Goal: Task Accomplishment & Management: Use online tool/utility

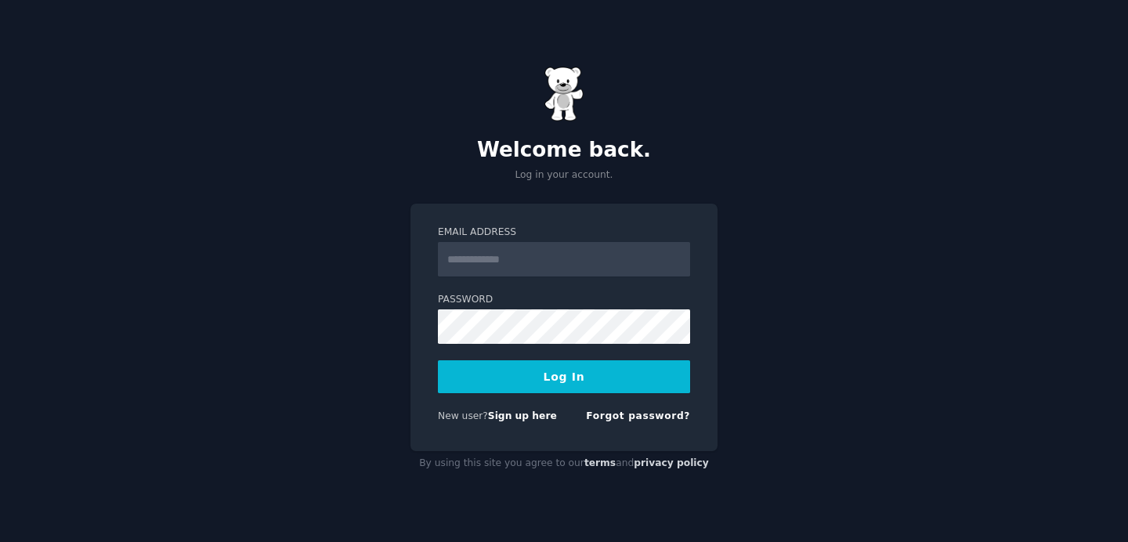
click at [520, 255] on input "Email Address" at bounding box center [564, 259] width 252 height 34
click at [565, 266] on input "Email Address" at bounding box center [564, 259] width 252 height 34
type input "**********"
click at [536, 401] on form "**********" at bounding box center [564, 328] width 252 height 204
click at [549, 379] on button "Log In" at bounding box center [564, 376] width 252 height 33
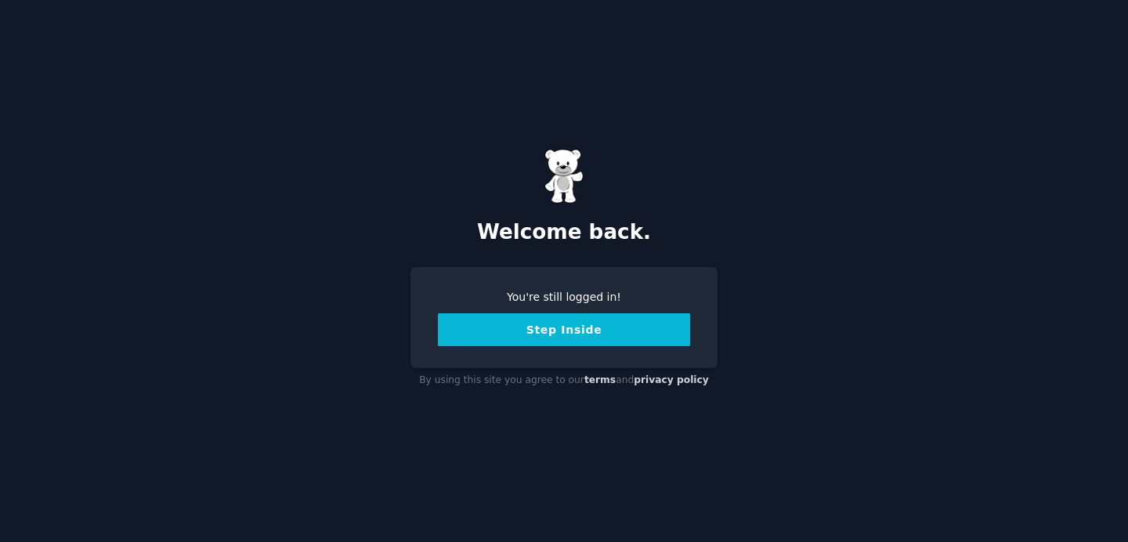
click at [569, 332] on button "Step Inside" at bounding box center [564, 329] width 252 height 33
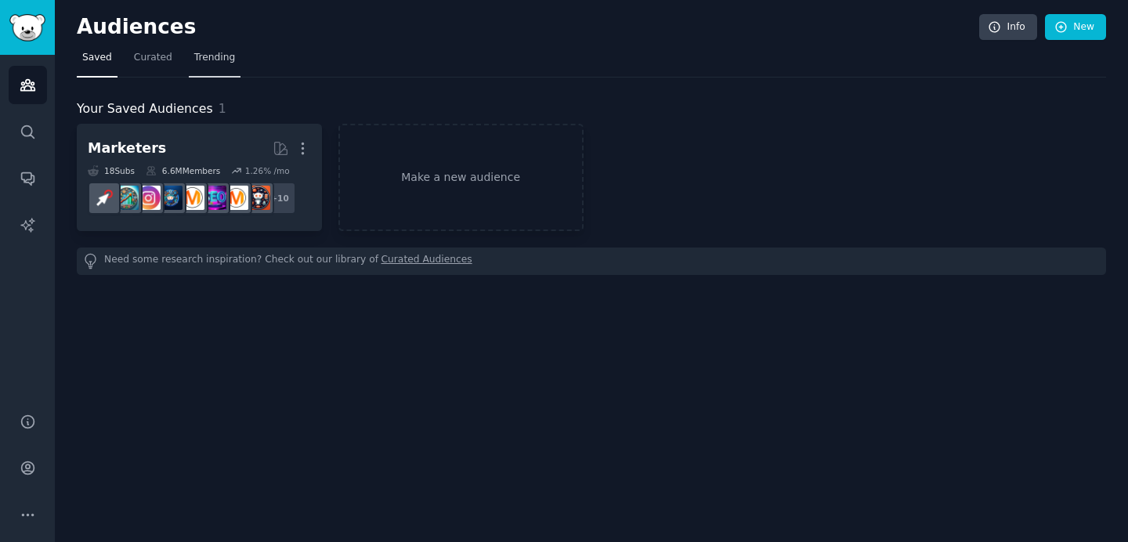
click at [215, 62] on span "Trending" at bounding box center [214, 58] width 41 height 14
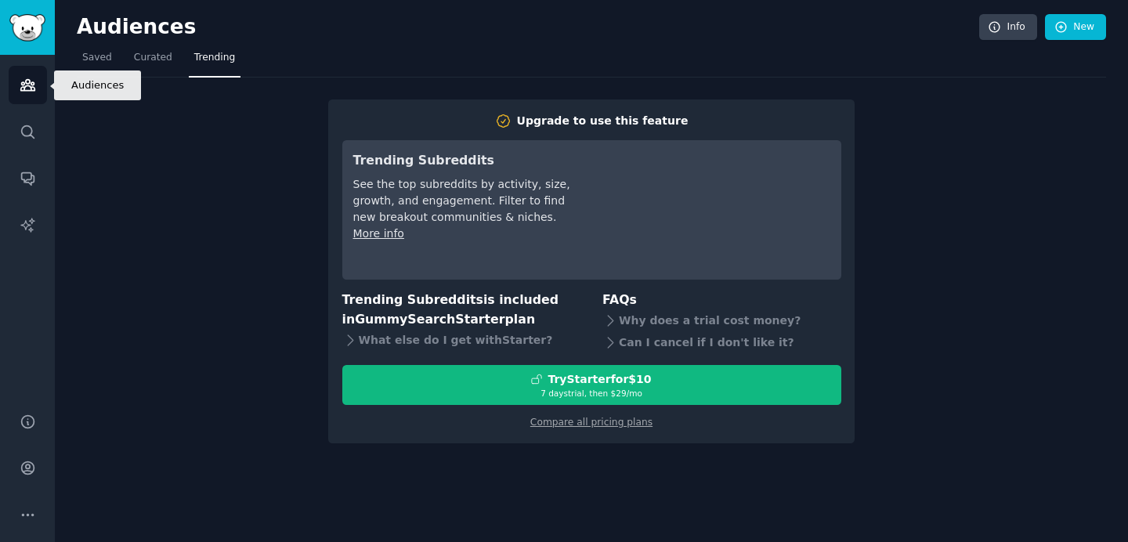
click at [36, 93] on link "Audiences" at bounding box center [28, 85] width 38 height 38
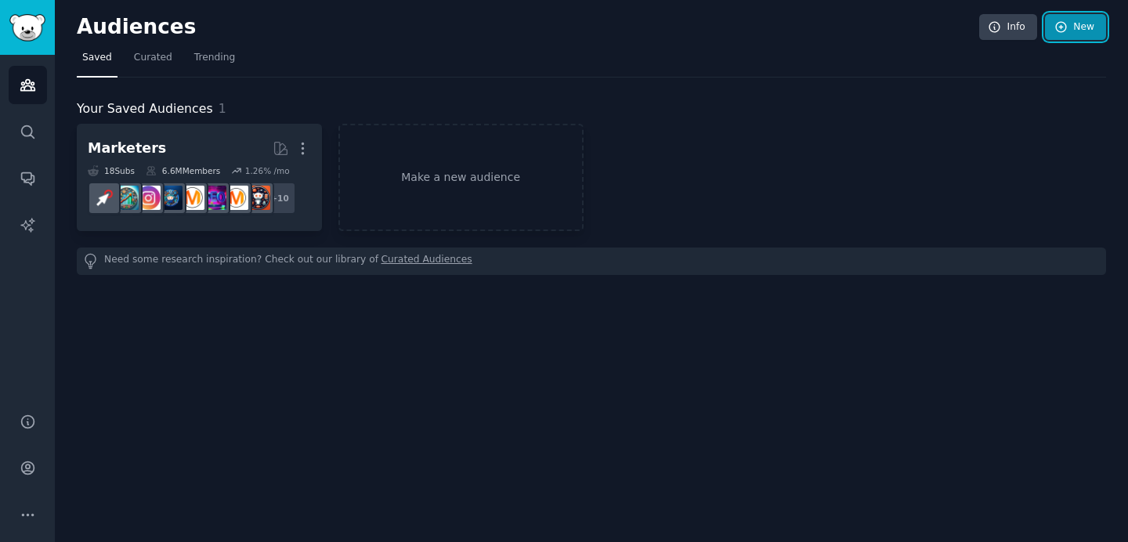
click at [1054, 34] on link "New" at bounding box center [1075, 27] width 61 height 27
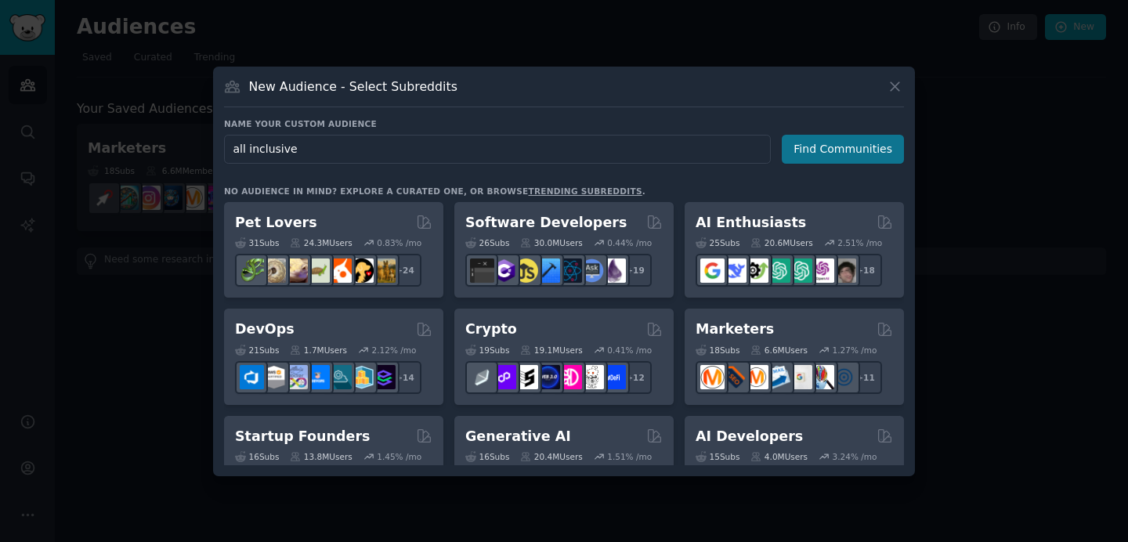
type input "all inclusive"
click at [857, 136] on button "Find Communities" at bounding box center [843, 149] width 122 height 29
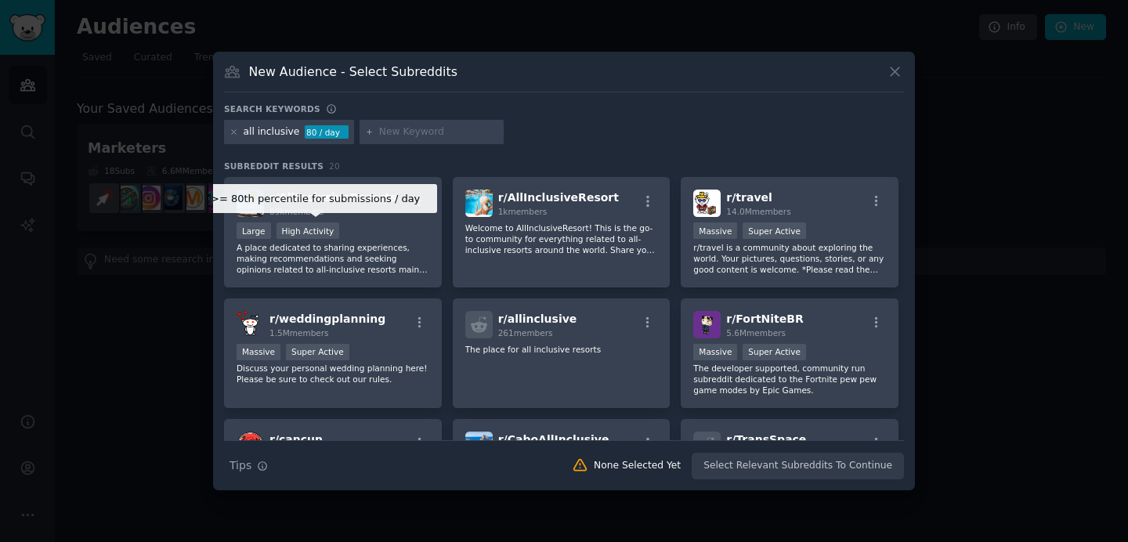
click at [298, 224] on div "High Activity" at bounding box center [308, 231] width 63 height 16
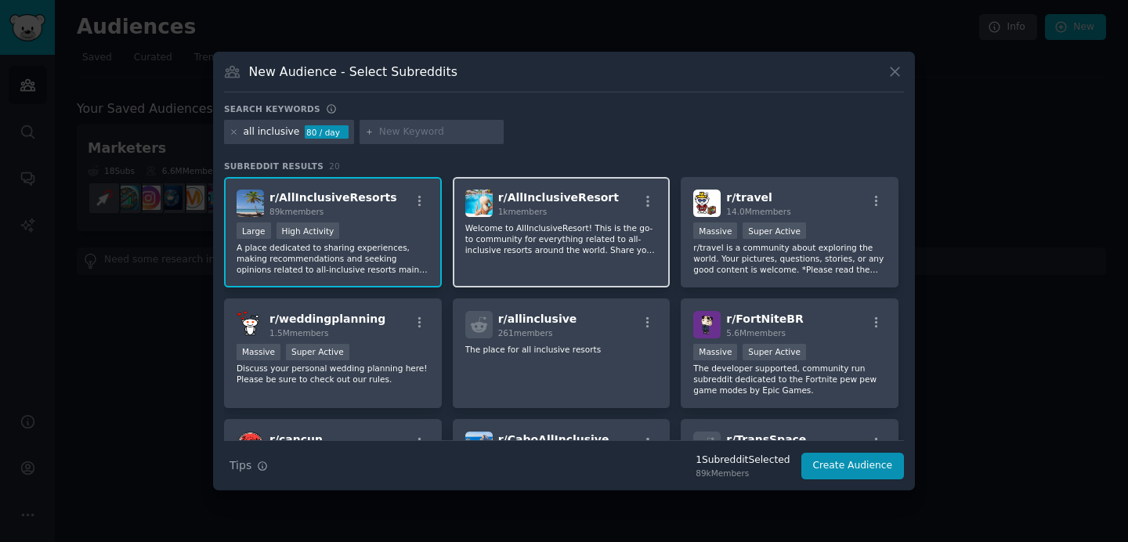
click at [599, 191] on span "r/ AllInclusiveResort" at bounding box center [558, 197] width 121 height 13
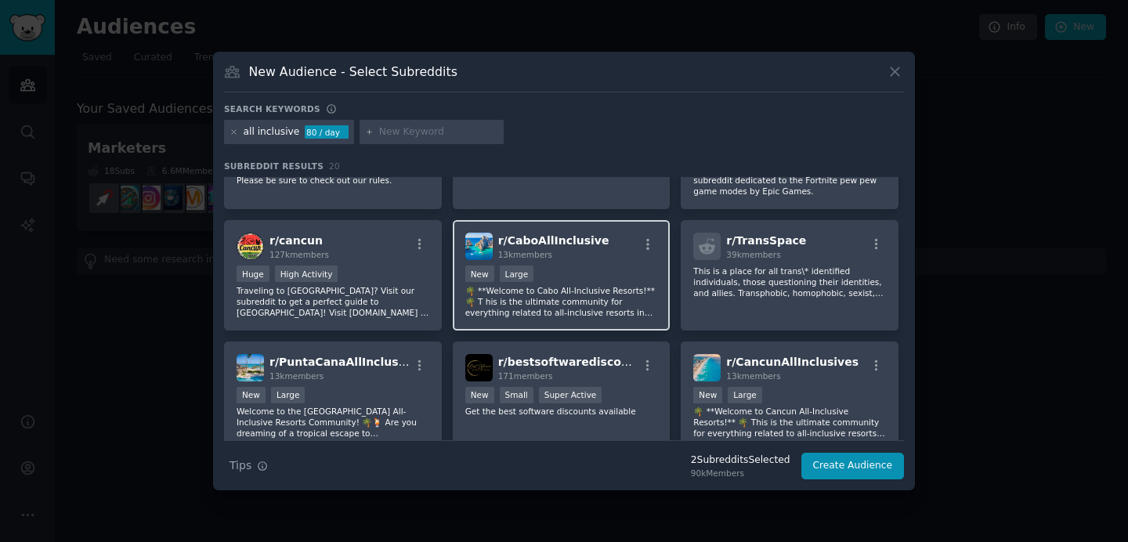
click at [586, 277] on div "New Large" at bounding box center [562, 276] width 193 height 20
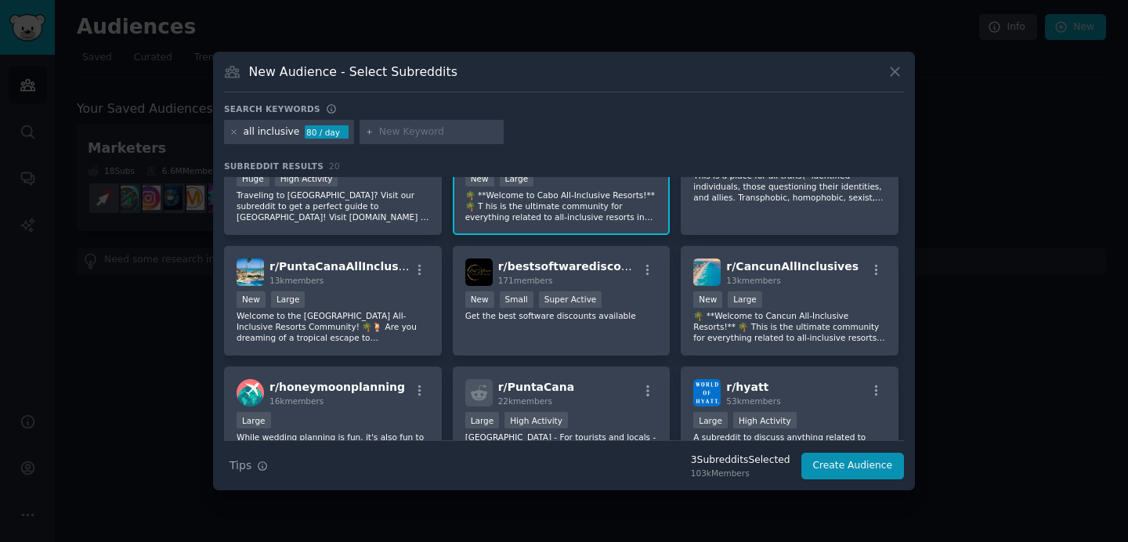
scroll to position [297, 0]
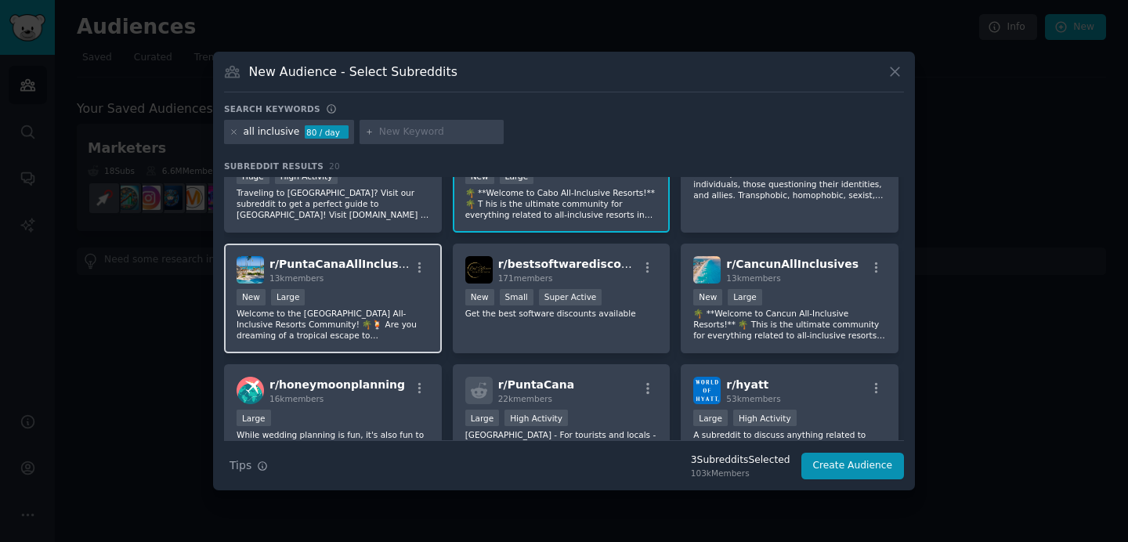
click at [364, 285] on div "r/ PuntaCanaAllInclusive 13k members New Large Welcome to the Punta Cana All-In…" at bounding box center [333, 299] width 218 height 110
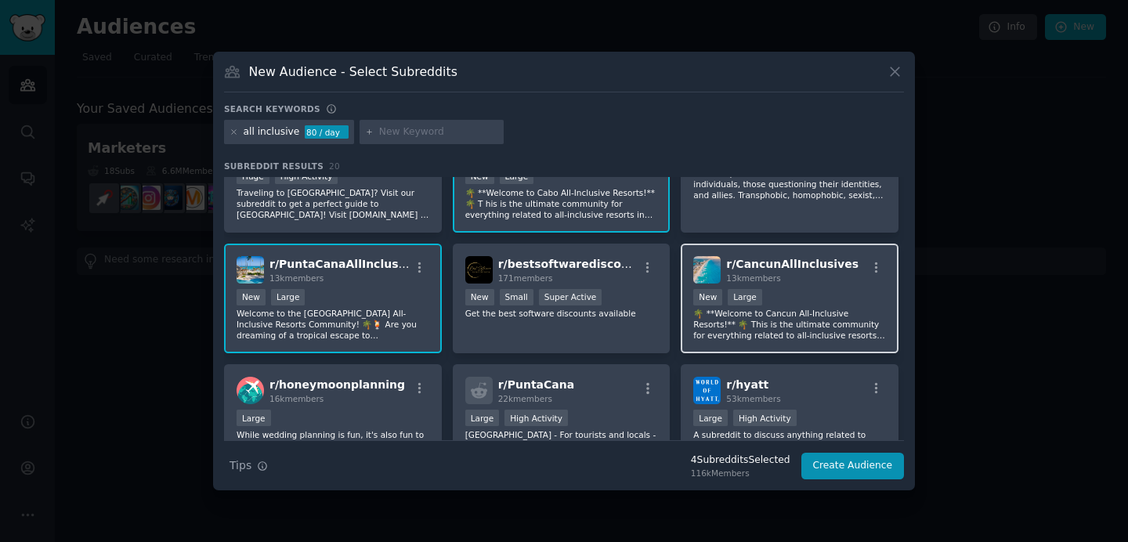
click at [770, 283] on div "13k members" at bounding box center [792, 278] width 132 height 11
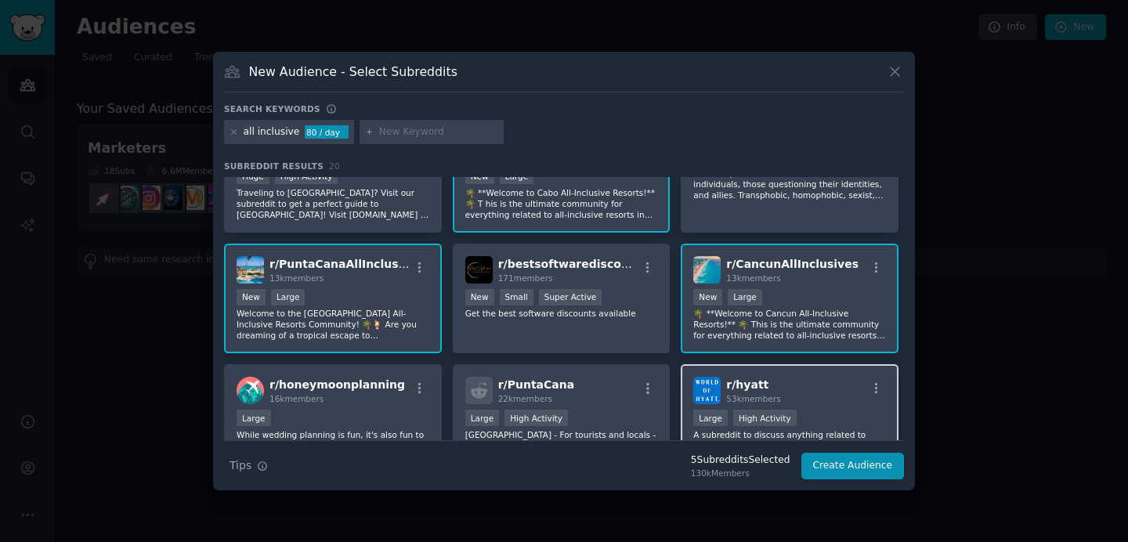
scroll to position [379, 0]
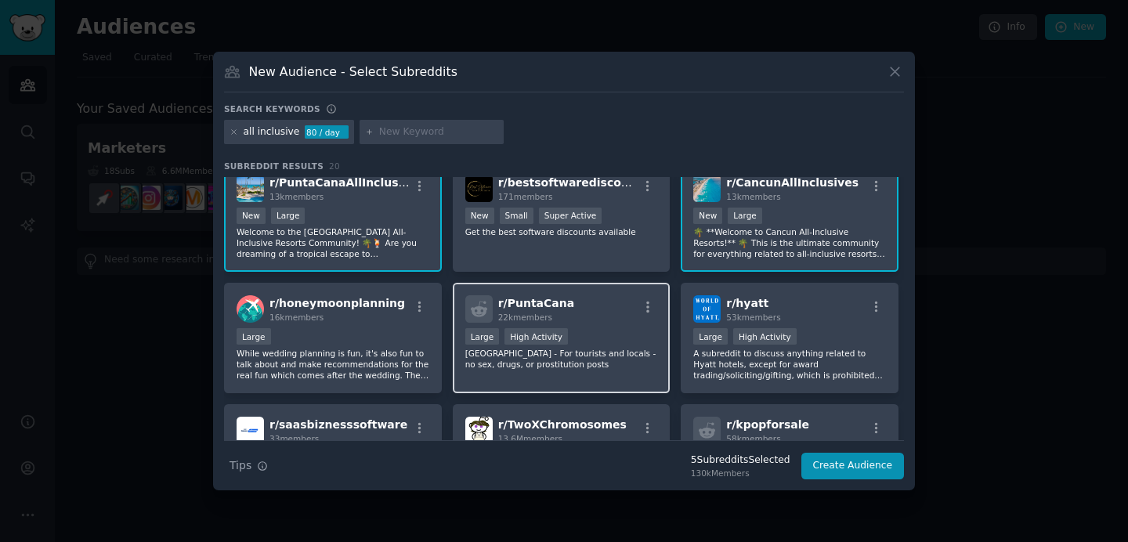
click at [591, 328] on div "Large High Activity" at bounding box center [562, 338] width 193 height 20
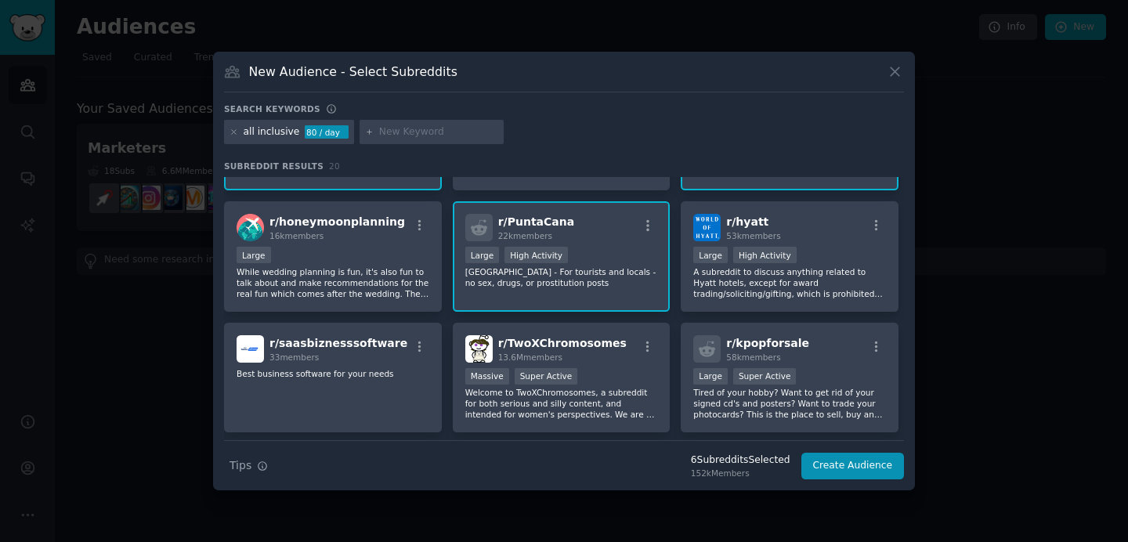
scroll to position [487, 0]
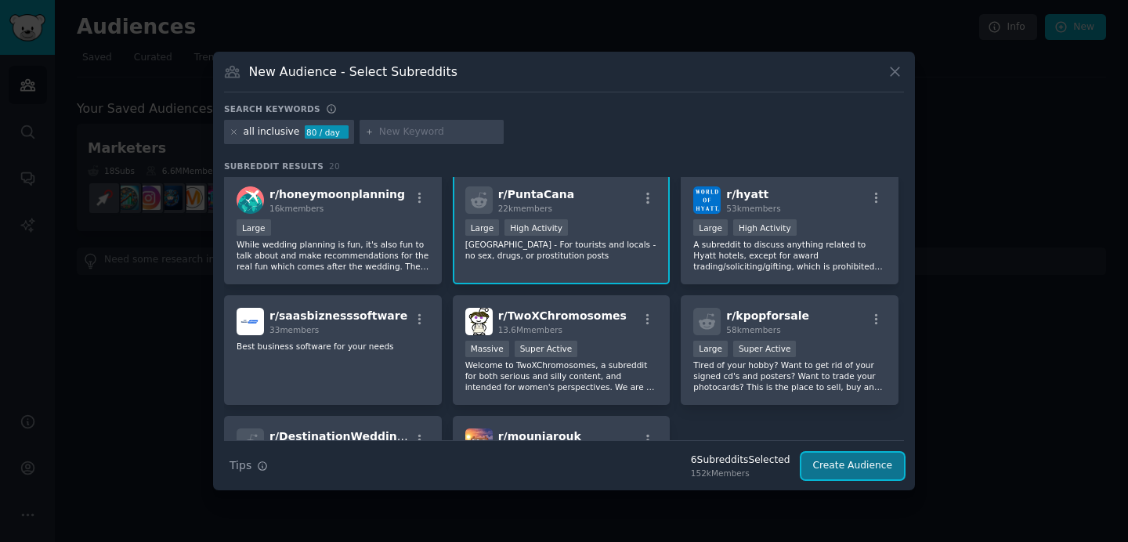
click at [869, 467] on button "Create Audience" at bounding box center [853, 466] width 103 height 27
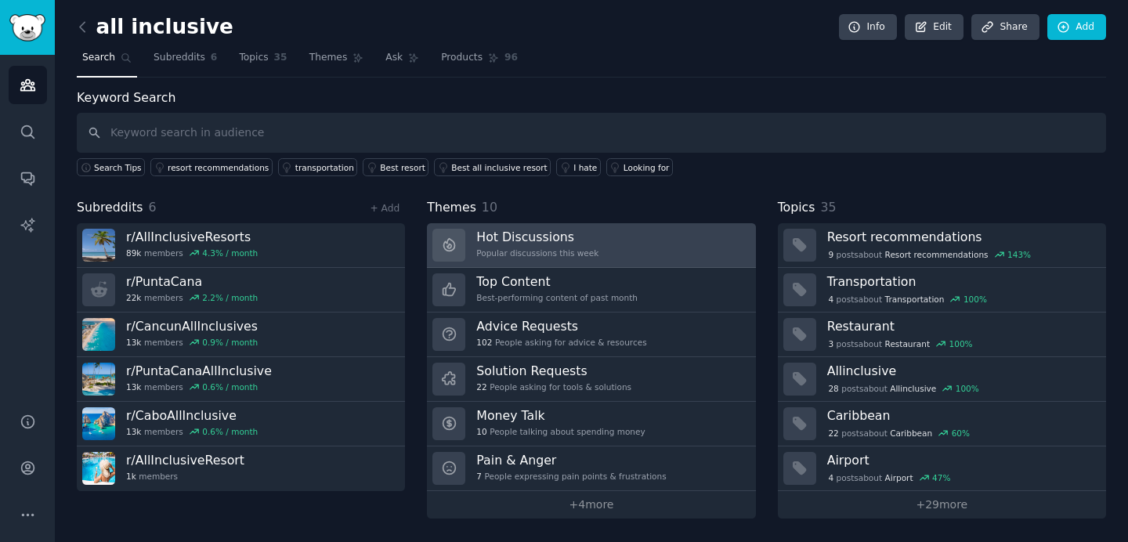
click at [605, 237] on link "Hot Discussions Popular discussions this week" at bounding box center [591, 245] width 328 height 45
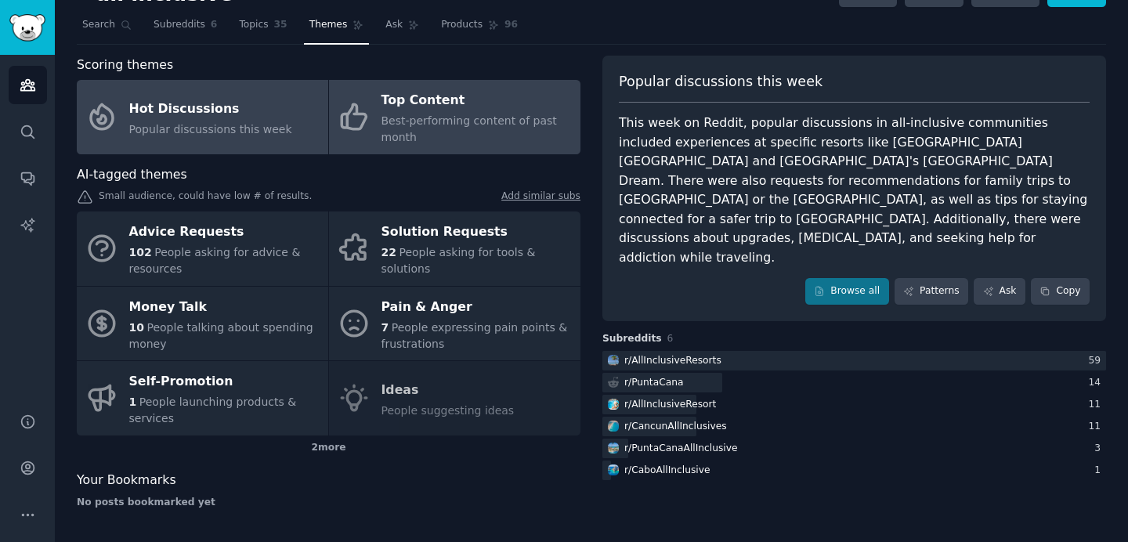
scroll to position [32, 0]
